Goal: Information Seeking & Learning: Learn about a topic

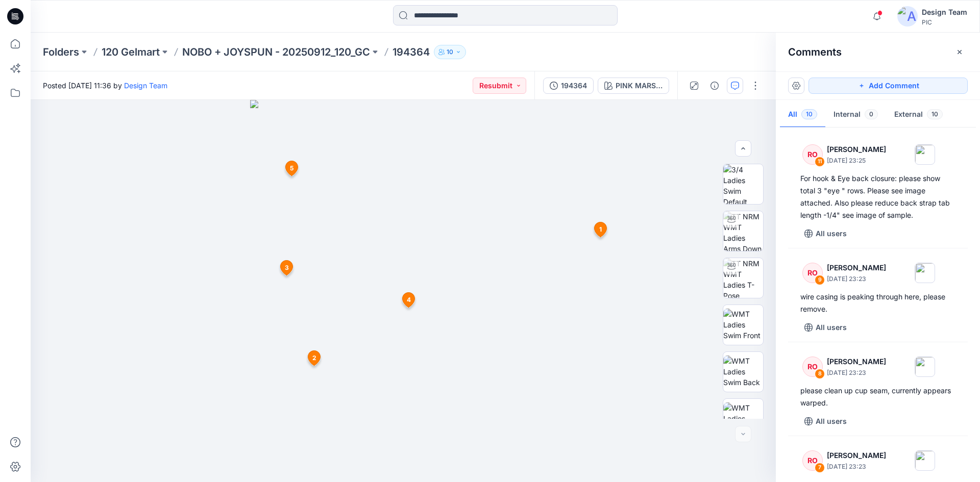
scroll to position [741, 0]
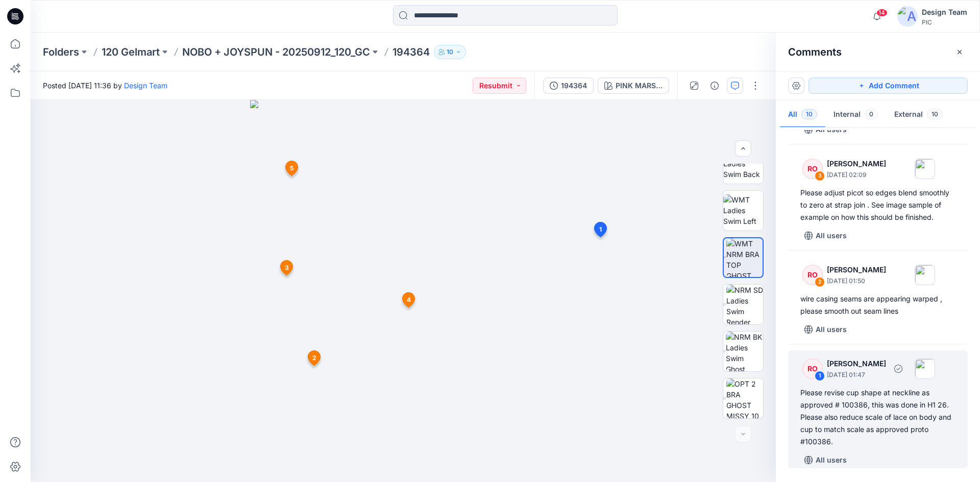
click at [860, 409] on div "Please revise cup shape at neckline as approved # 100386, this was done in H1 2…" at bounding box center [877, 417] width 155 height 61
